Goal: Find specific page/section: Find specific page/section

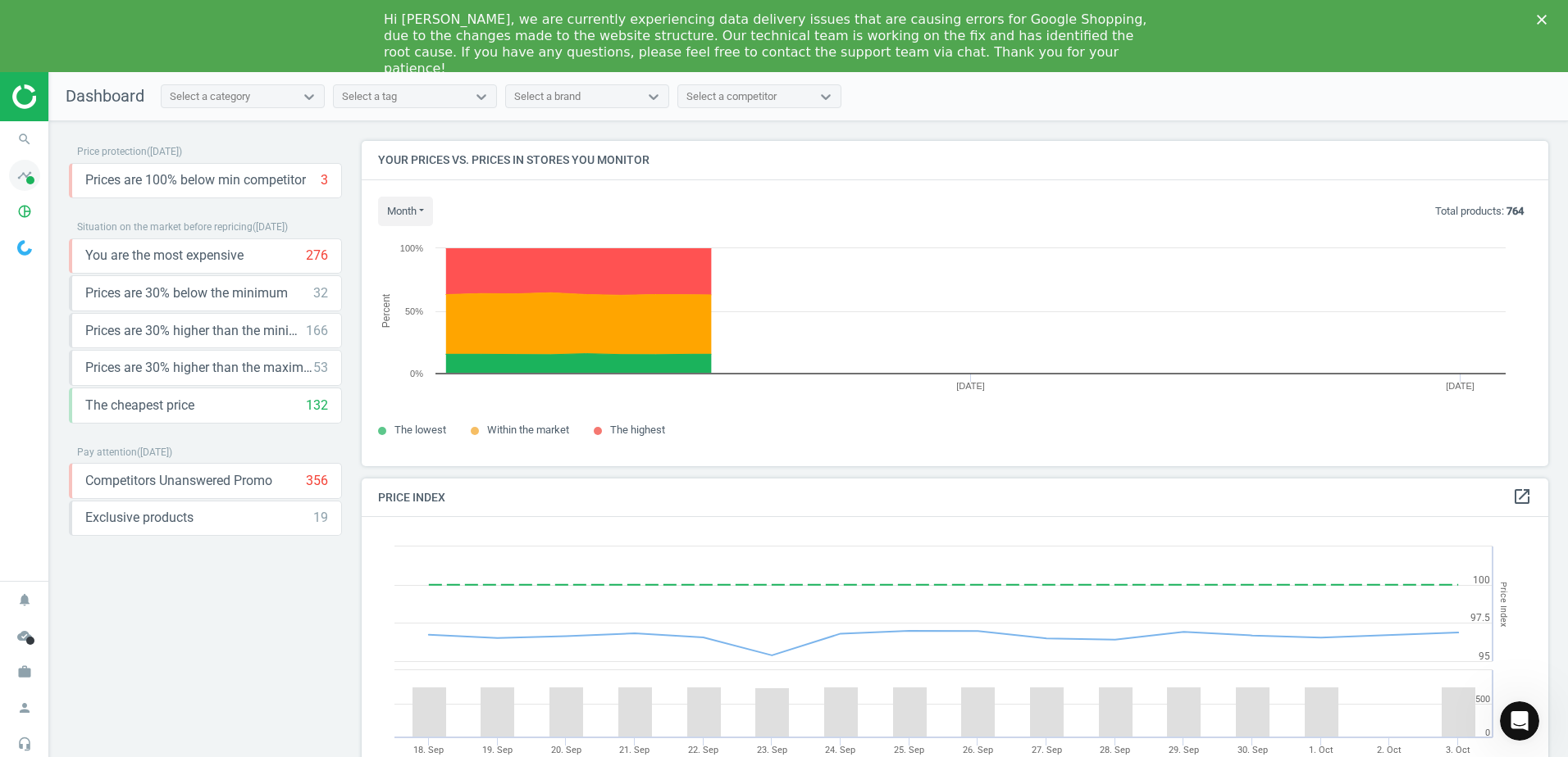
scroll to position [402, 1200]
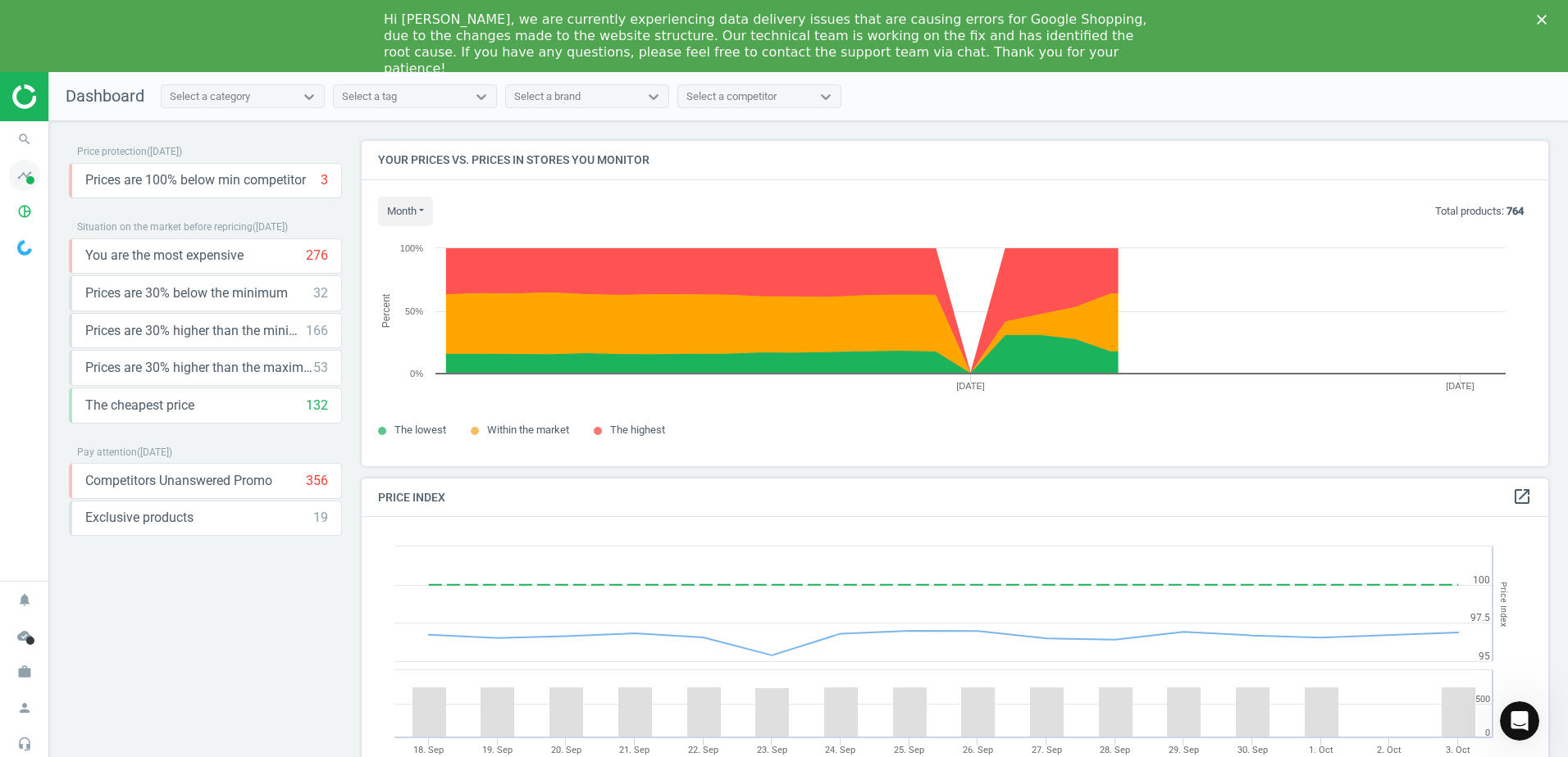
click at [26, 169] on icon "timeline" at bounding box center [25, 176] width 31 height 31
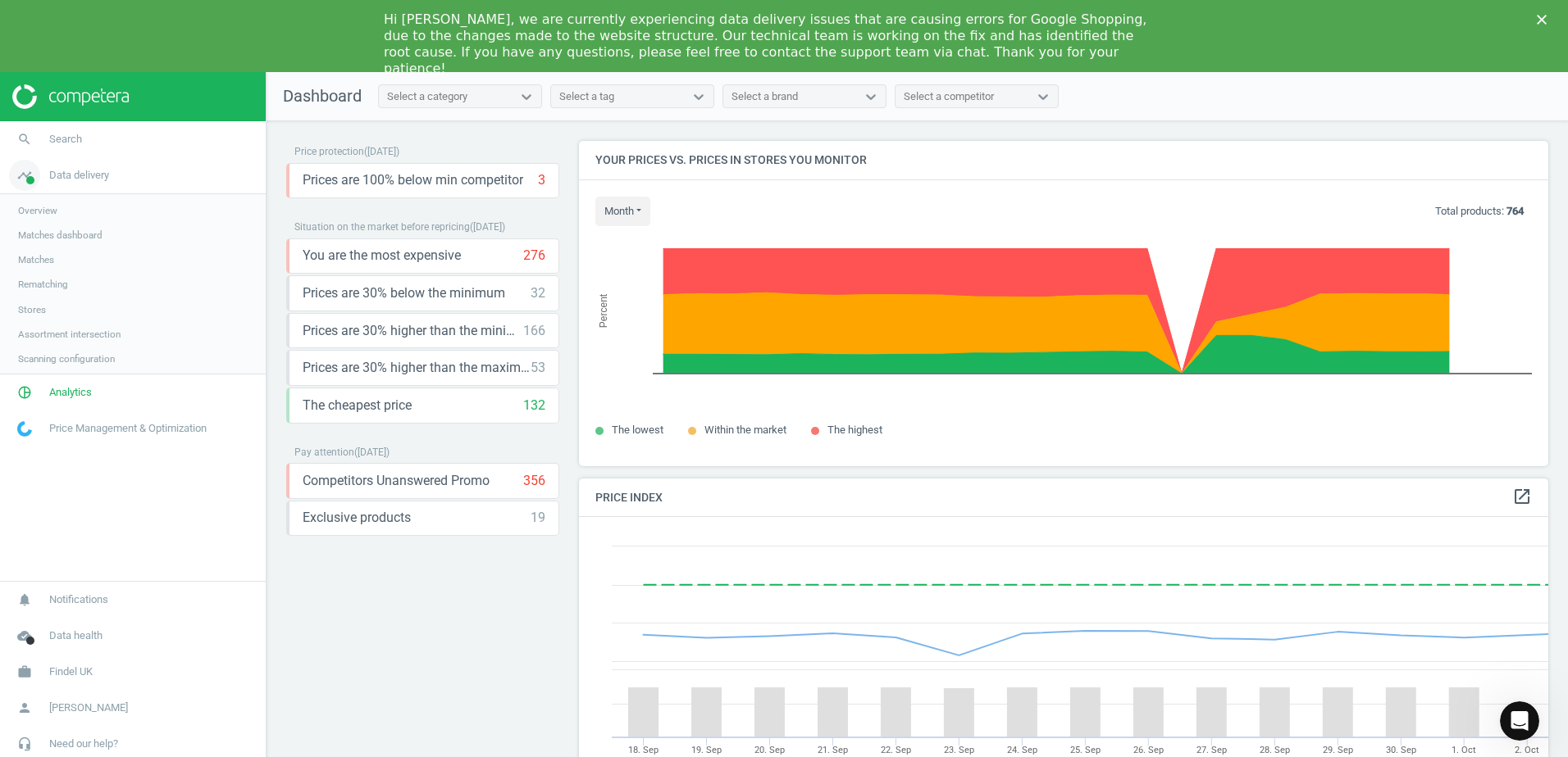
scroll to position [402, 982]
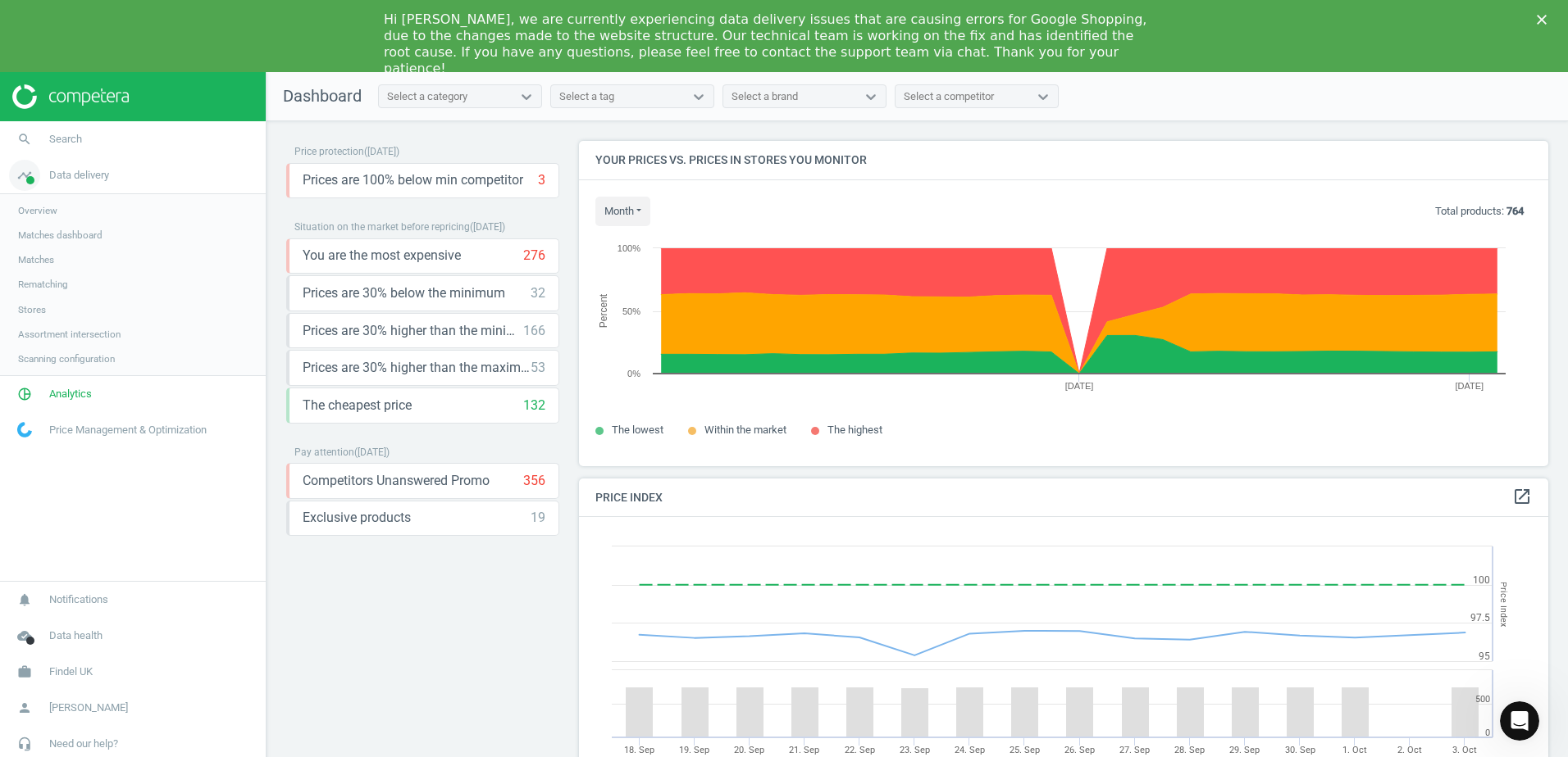
click at [22, 168] on icon "timeline" at bounding box center [25, 176] width 31 height 31
click at [34, 211] on icon "pie_chart_outlined" at bounding box center [25, 212] width 31 height 31
click at [34, 210] on icon "pie_chart_outlined" at bounding box center [25, 212] width 31 height 31
click at [31, 181] on span at bounding box center [30, 181] width 8 height 8
click at [45, 258] on span "Matches" at bounding box center [36, 259] width 36 height 13
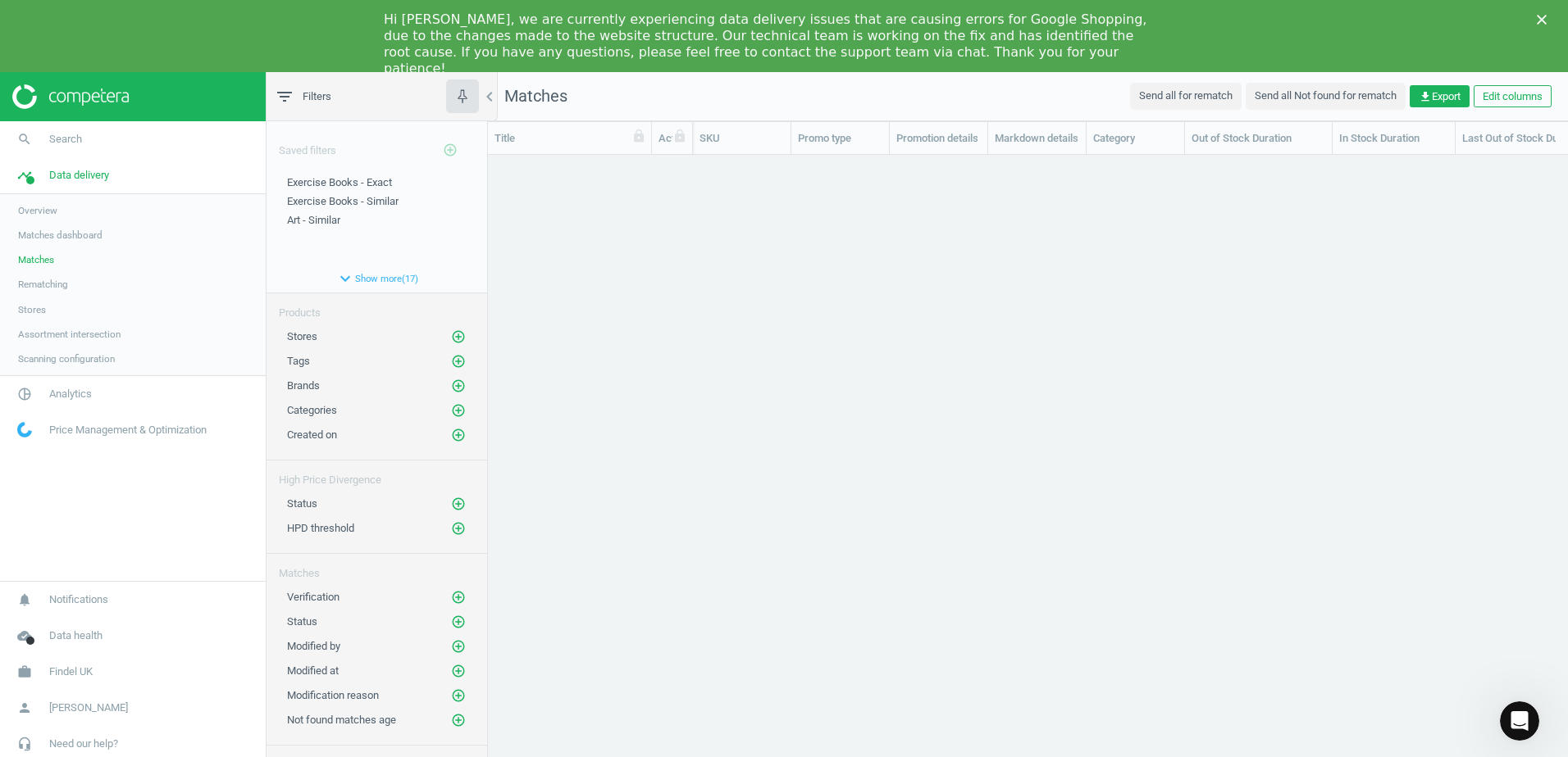
scroll to position [619, 1068]
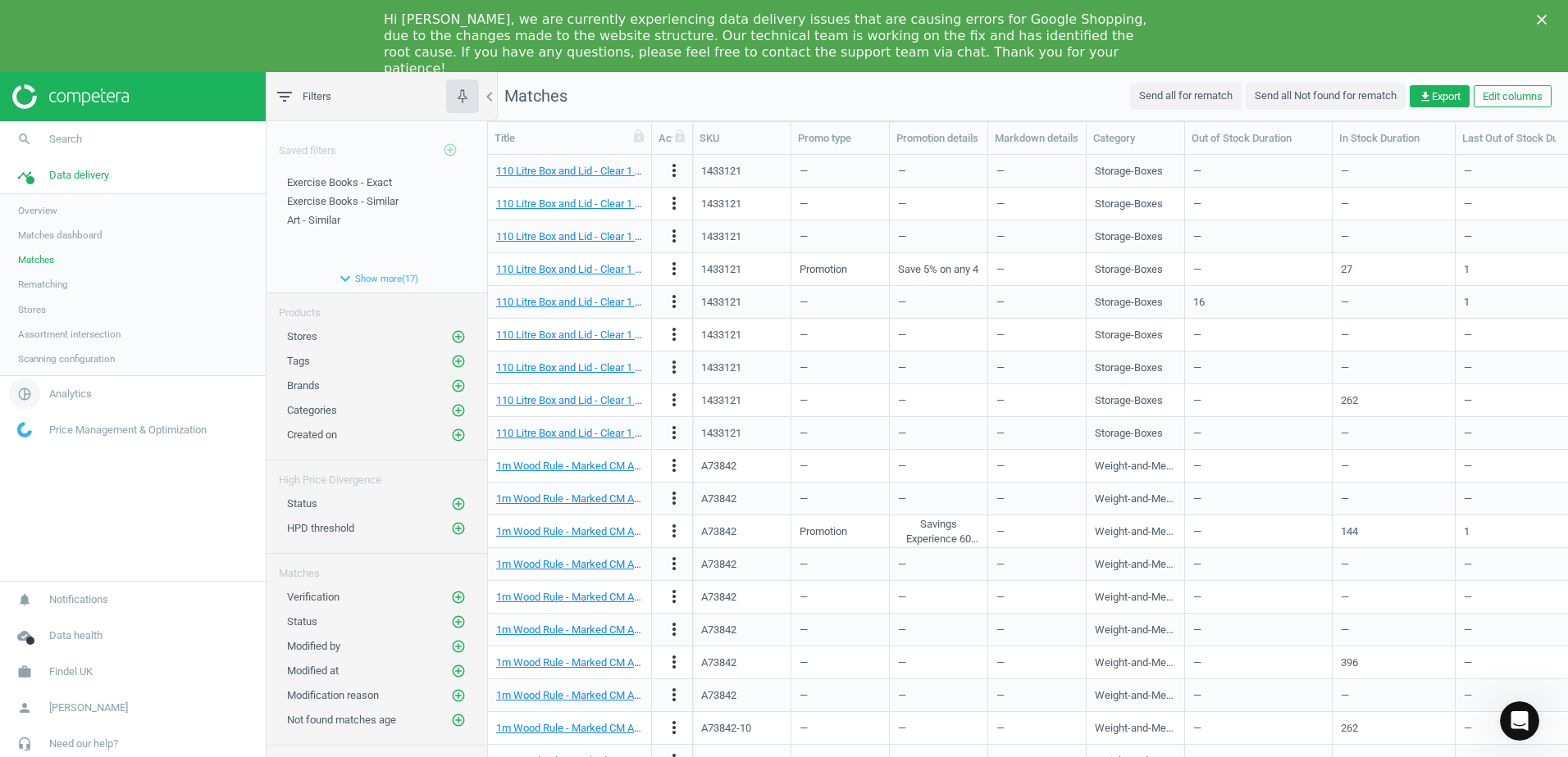
click at [26, 386] on icon "pie_chart_outlined" at bounding box center [25, 394] width 31 height 31
click at [44, 273] on span "Products" at bounding box center [37, 271] width 39 height 13
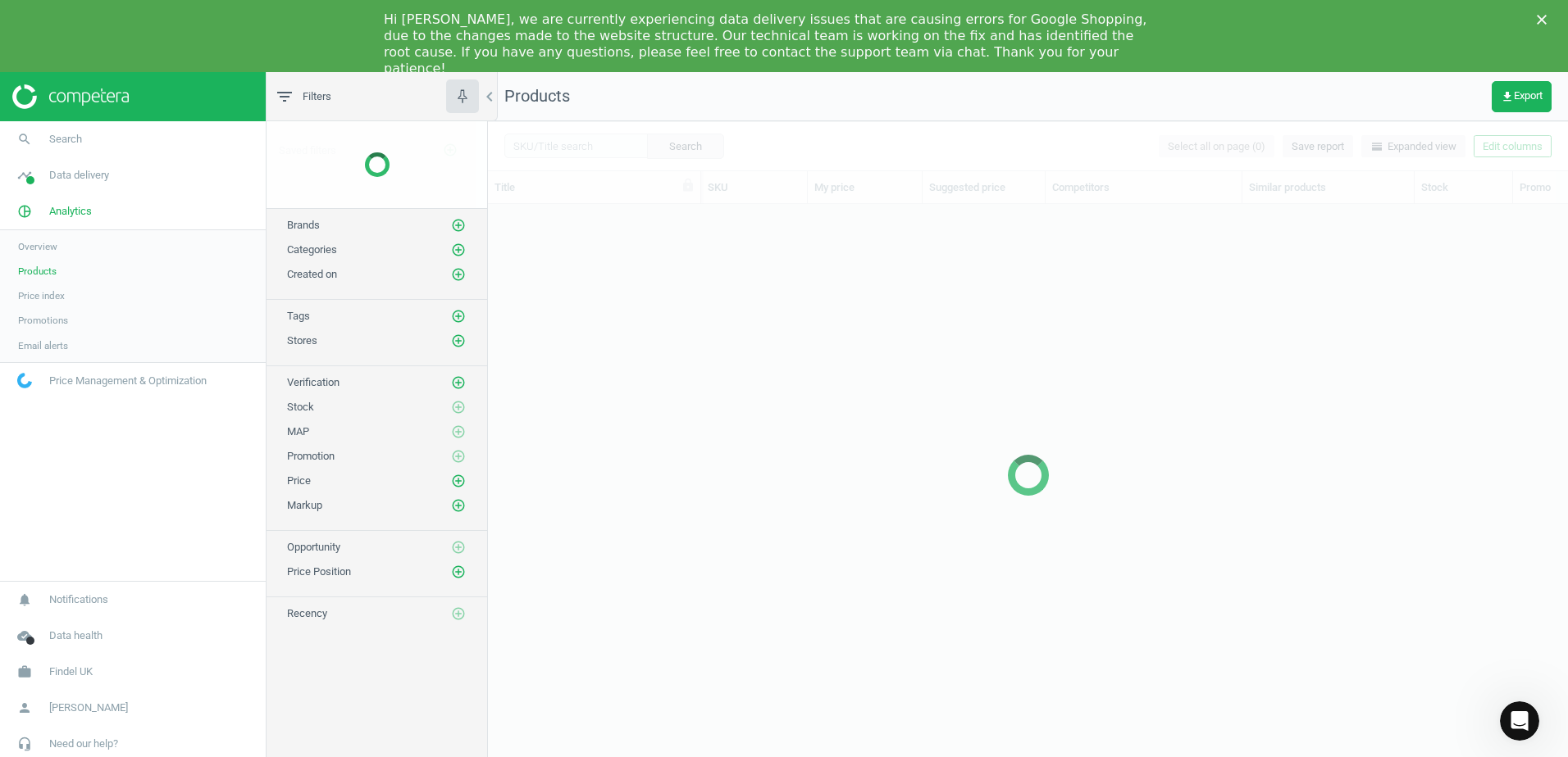
scroll to position [570, 1068]
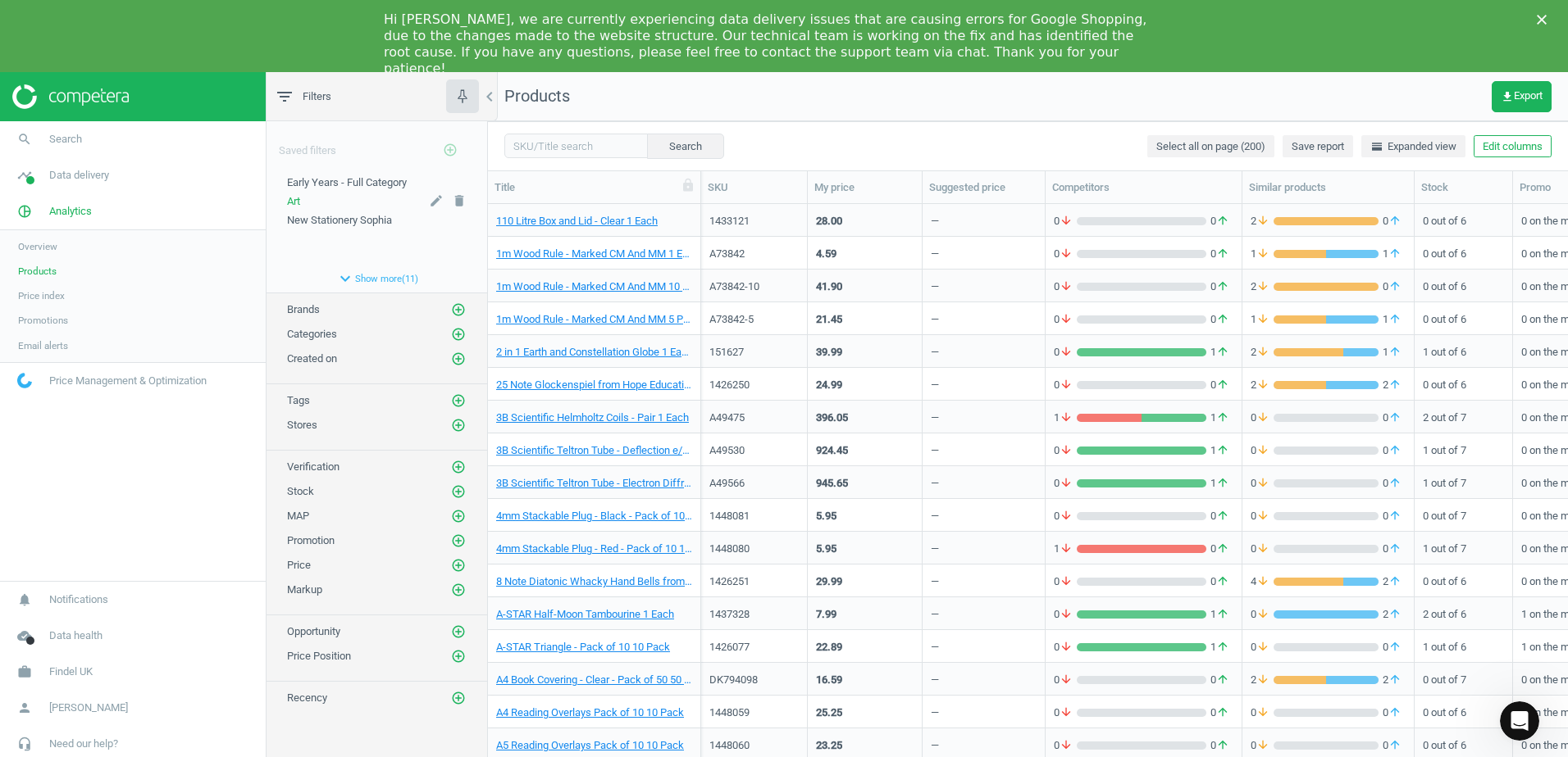
click at [301, 202] on div "Art" at bounding box center [376, 202] width 180 height 15
click at [585, 154] on input "text" at bounding box center [576, 146] width 144 height 25
paste input "="184457""
click at [524, 145] on input "="184457" at bounding box center [576, 146] width 144 height 25
type input "184457"
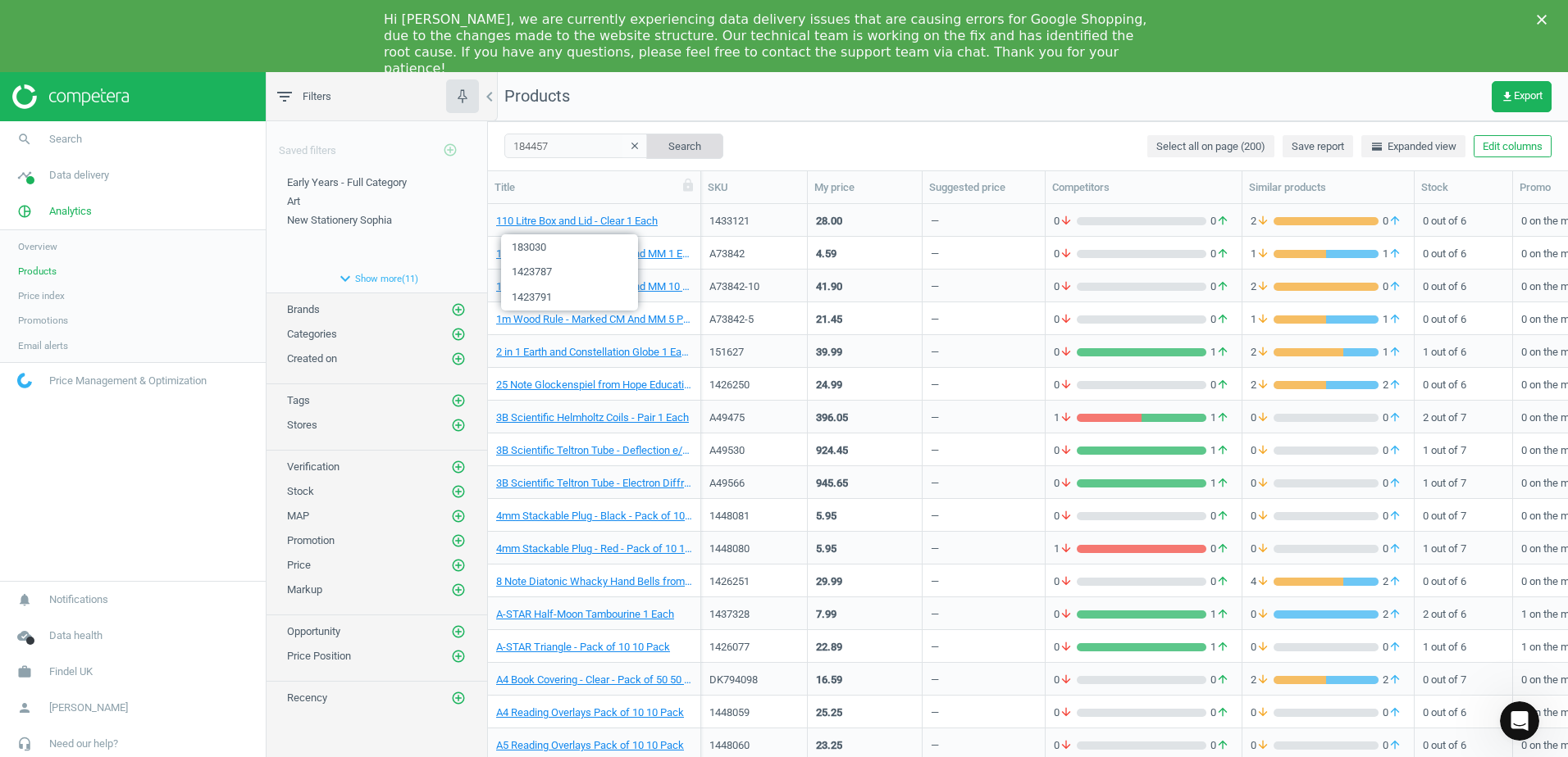
click at [669, 139] on button "Search" at bounding box center [685, 146] width 77 height 25
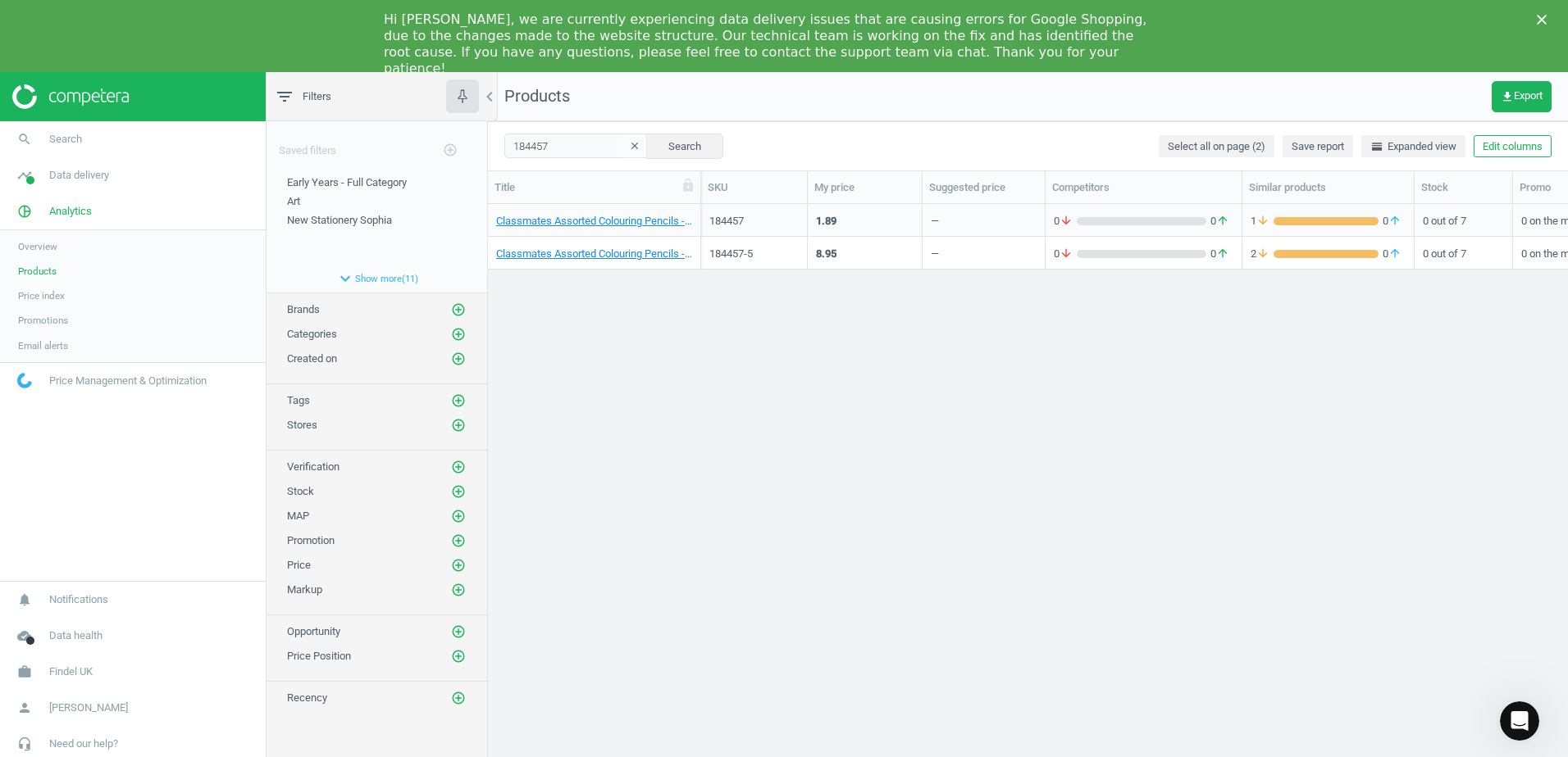
click at [695, 213] on div "Classmates Assorted Colouring Pencils - Pack of 12 12 Pack" at bounding box center [595, 221] width 214 height 33
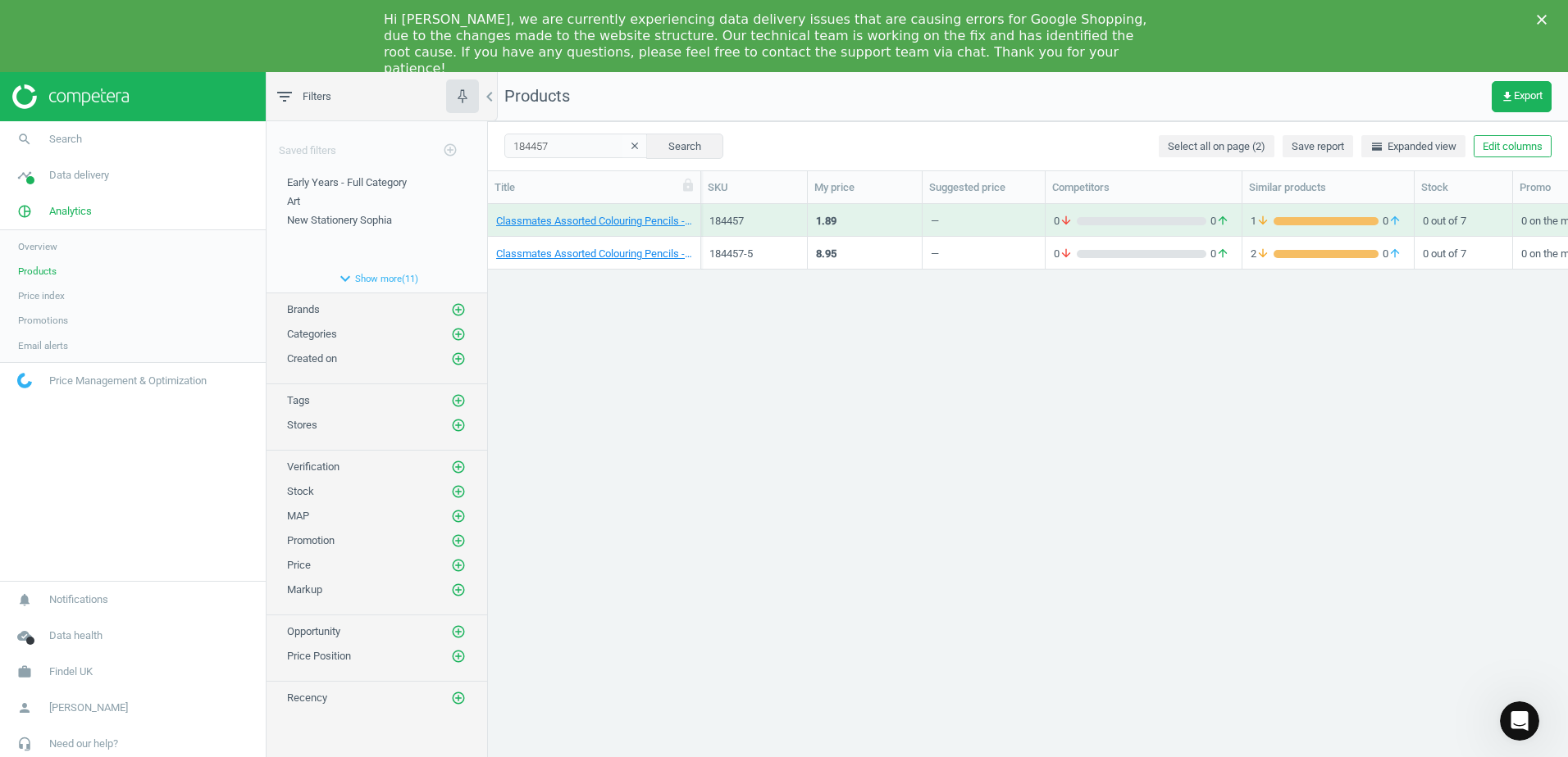
click at [695, 213] on div "Classmates Assorted Colouring Pencils - Pack of 12 12 Pack" at bounding box center [595, 221] width 214 height 33
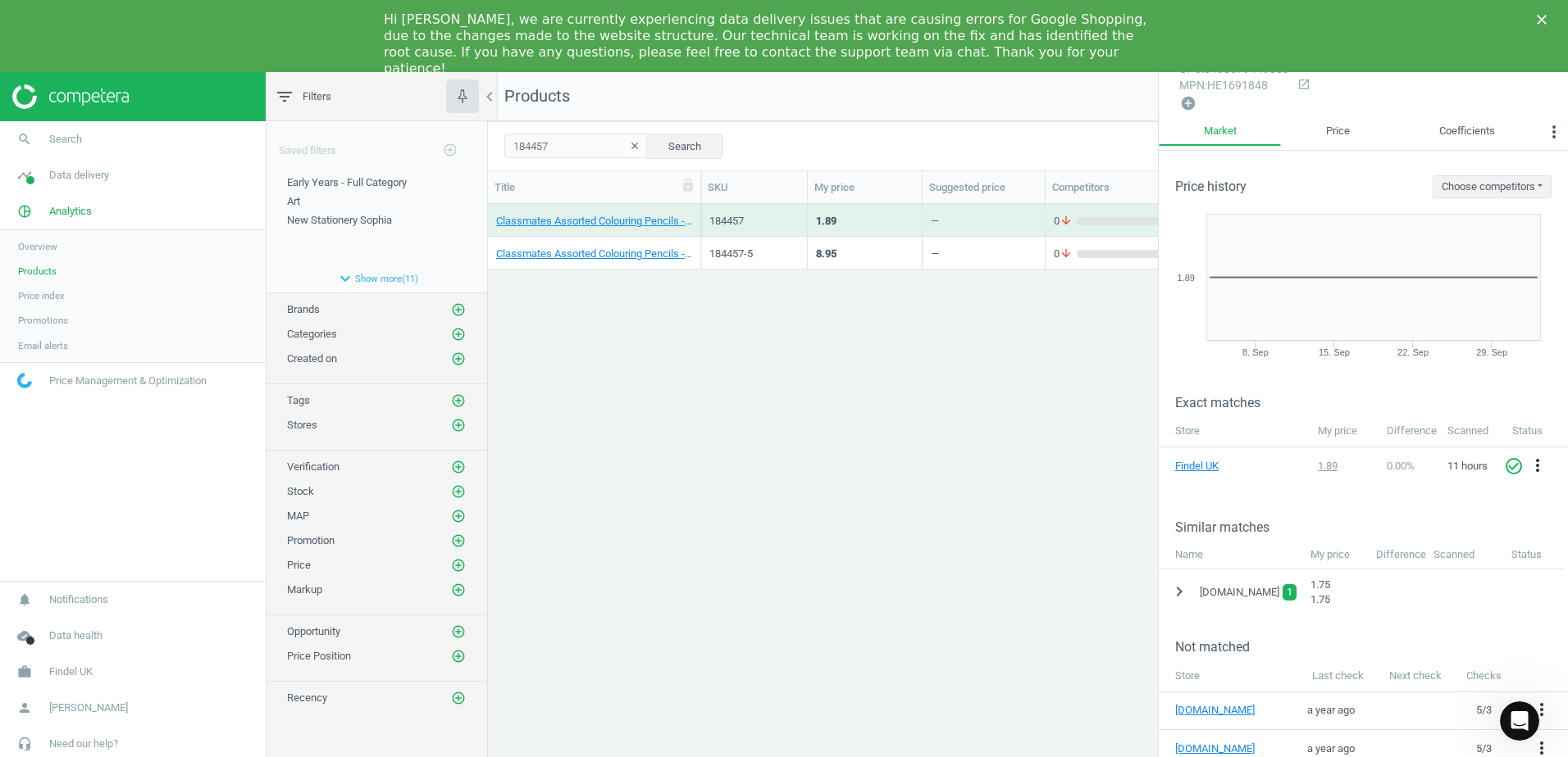
click at [1081, 383] on div "Classmates Assorted Colouring Pencils - Pack of 12 12 Pack 184457 1.89 — 0 arro…" at bounding box center [1028, 495] width 1080 height 582
